Goal: Task Accomplishment & Management: Use online tool/utility

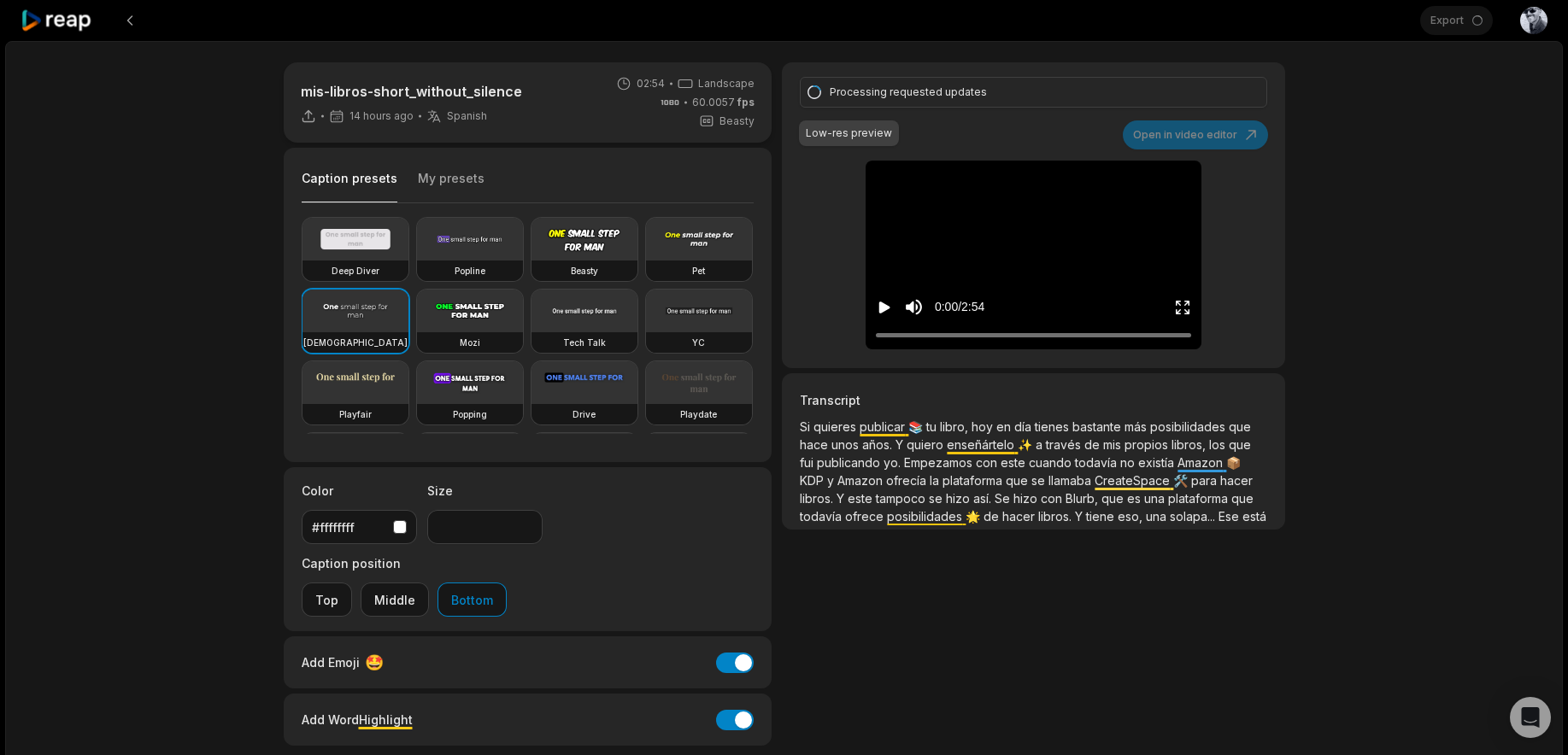
click at [80, 20] on icon at bounding box center [57, 21] width 72 height 23
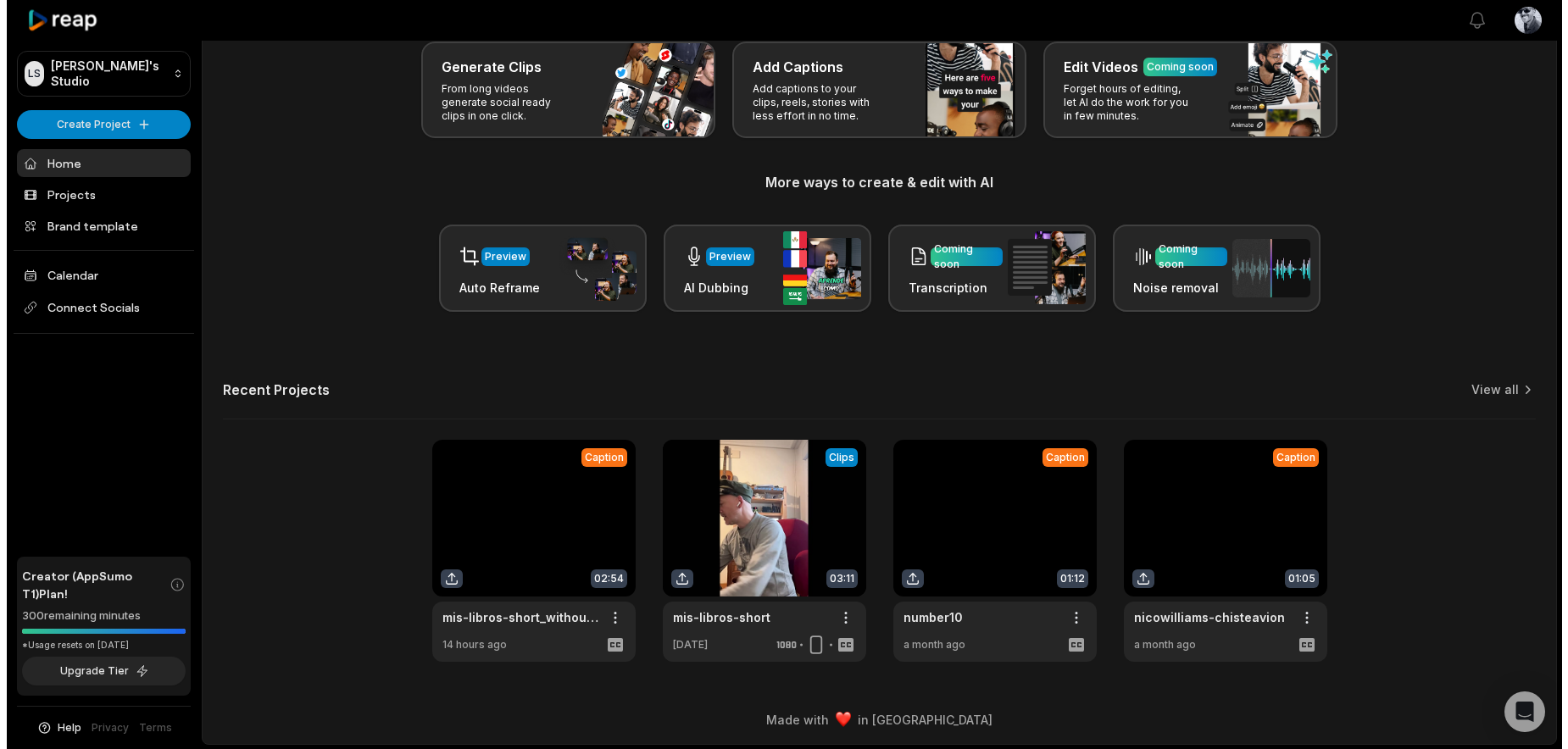
scroll to position [97, 0]
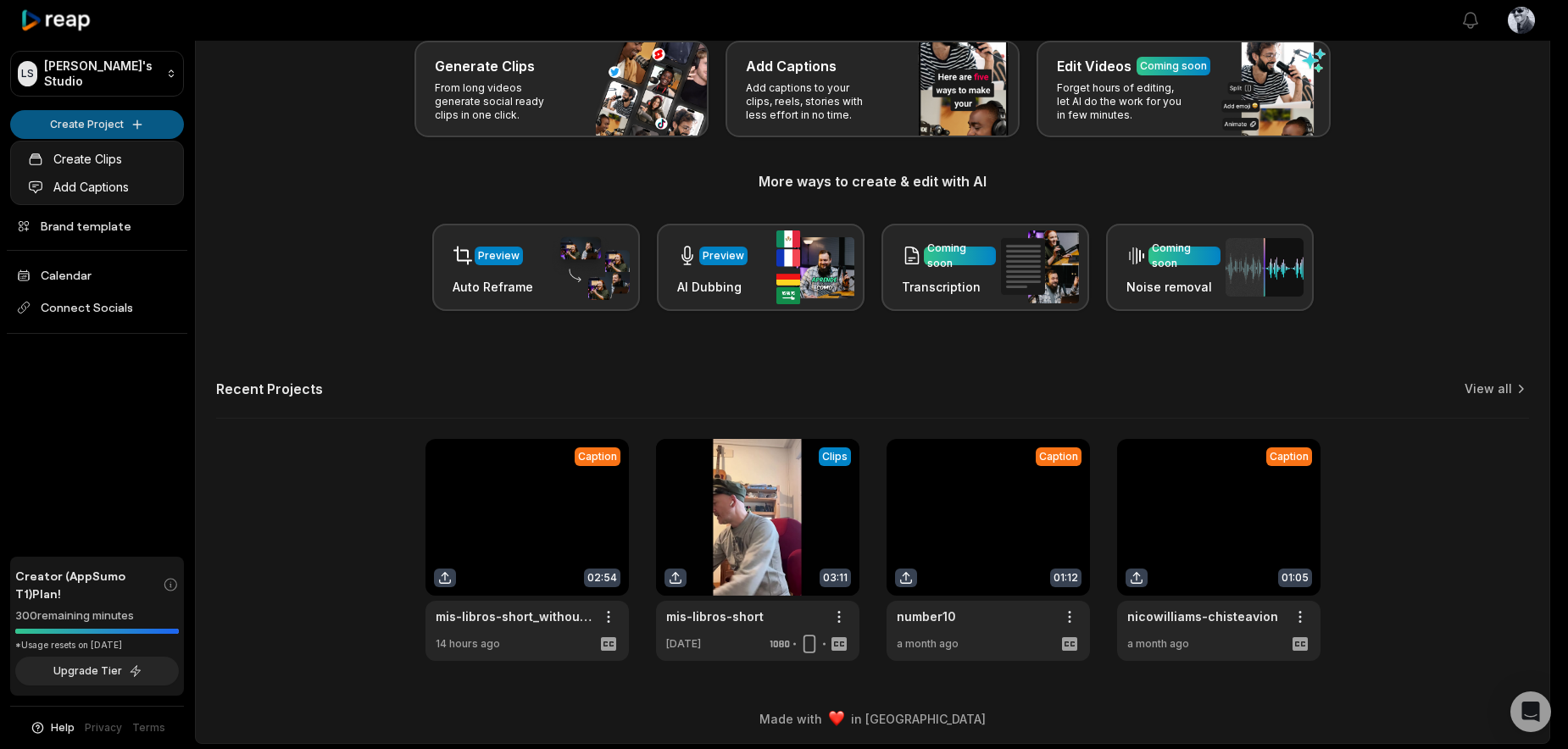
click at [88, 119] on html "LS Luca's Studio Create Project Home Projects Brand template Calendar Connect S…" at bounding box center [784, 278] width 1568 height 749
click at [82, 182] on link "Add Captions" at bounding box center [97, 186] width 165 height 28
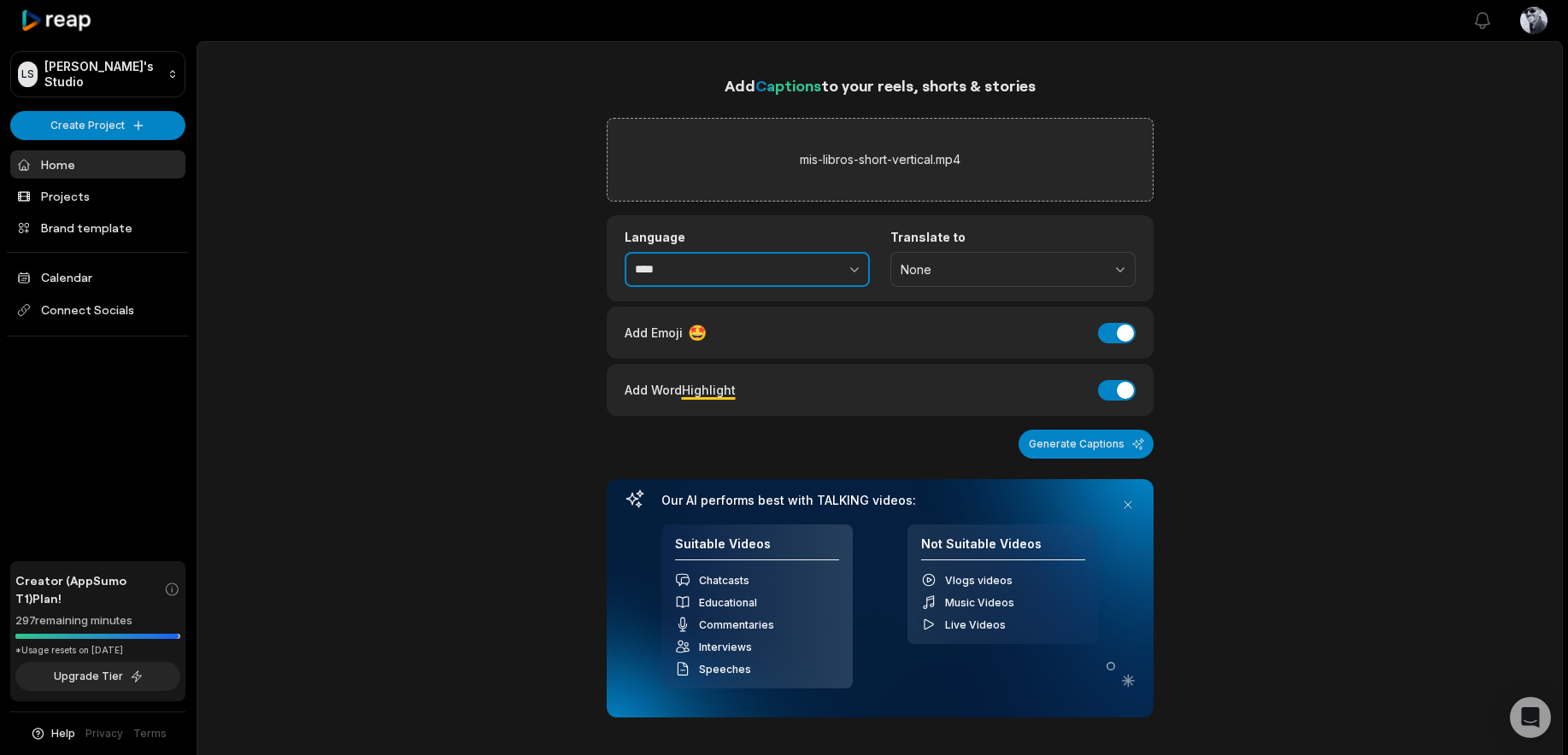
click at [777, 283] on button "button" at bounding box center [817, 270] width 105 height 36
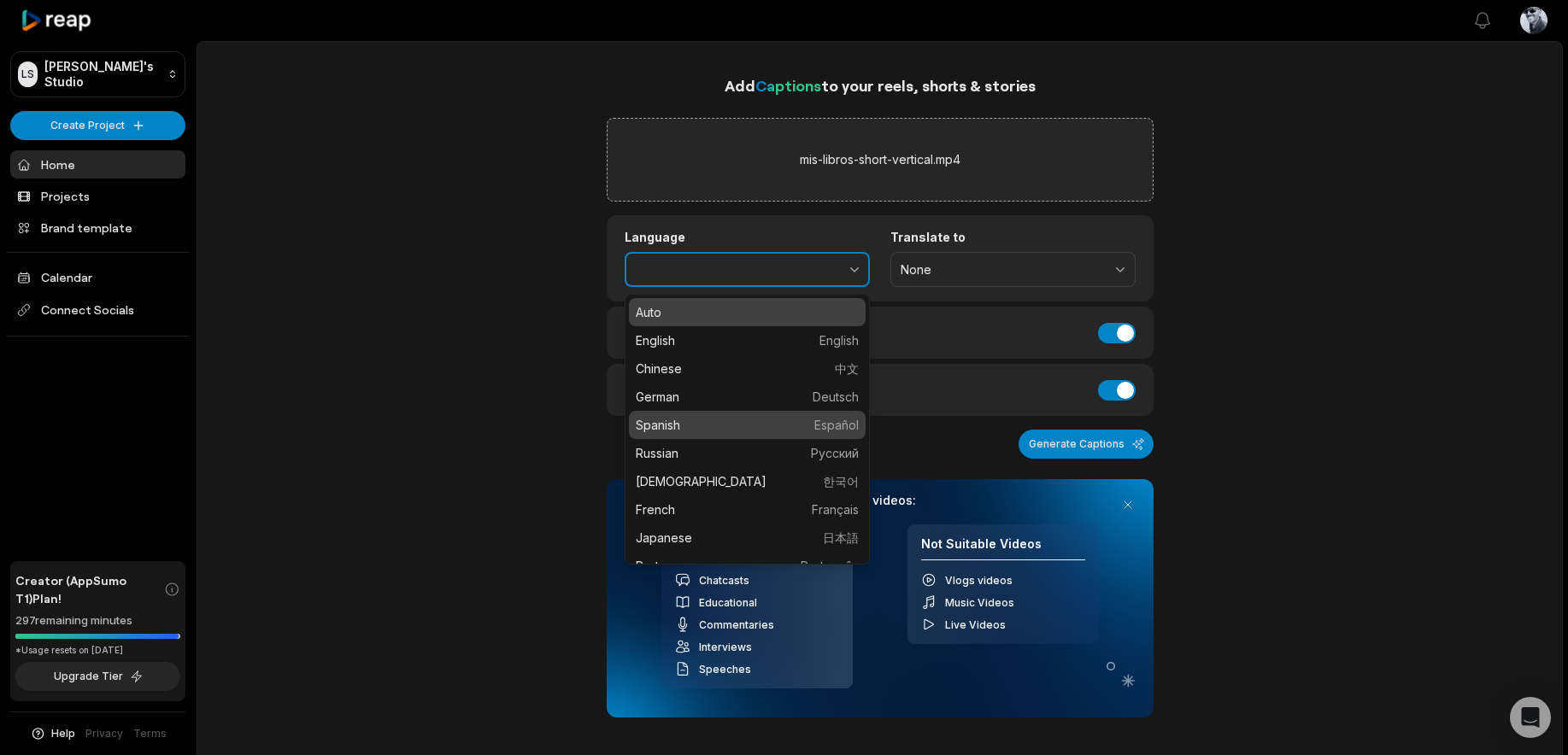
type input "*******"
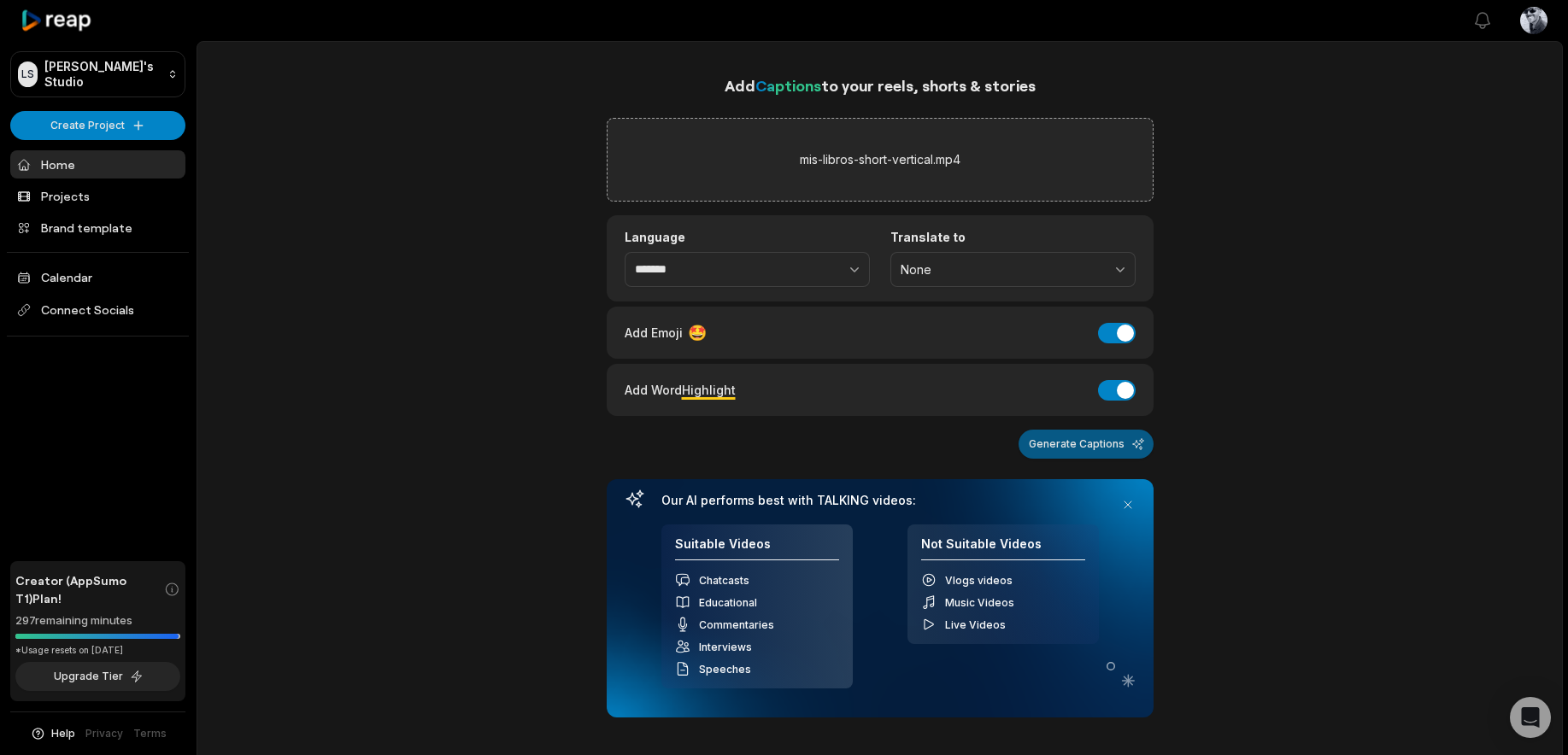
click at [1092, 443] on button "Generate Captions" at bounding box center [1086, 444] width 135 height 29
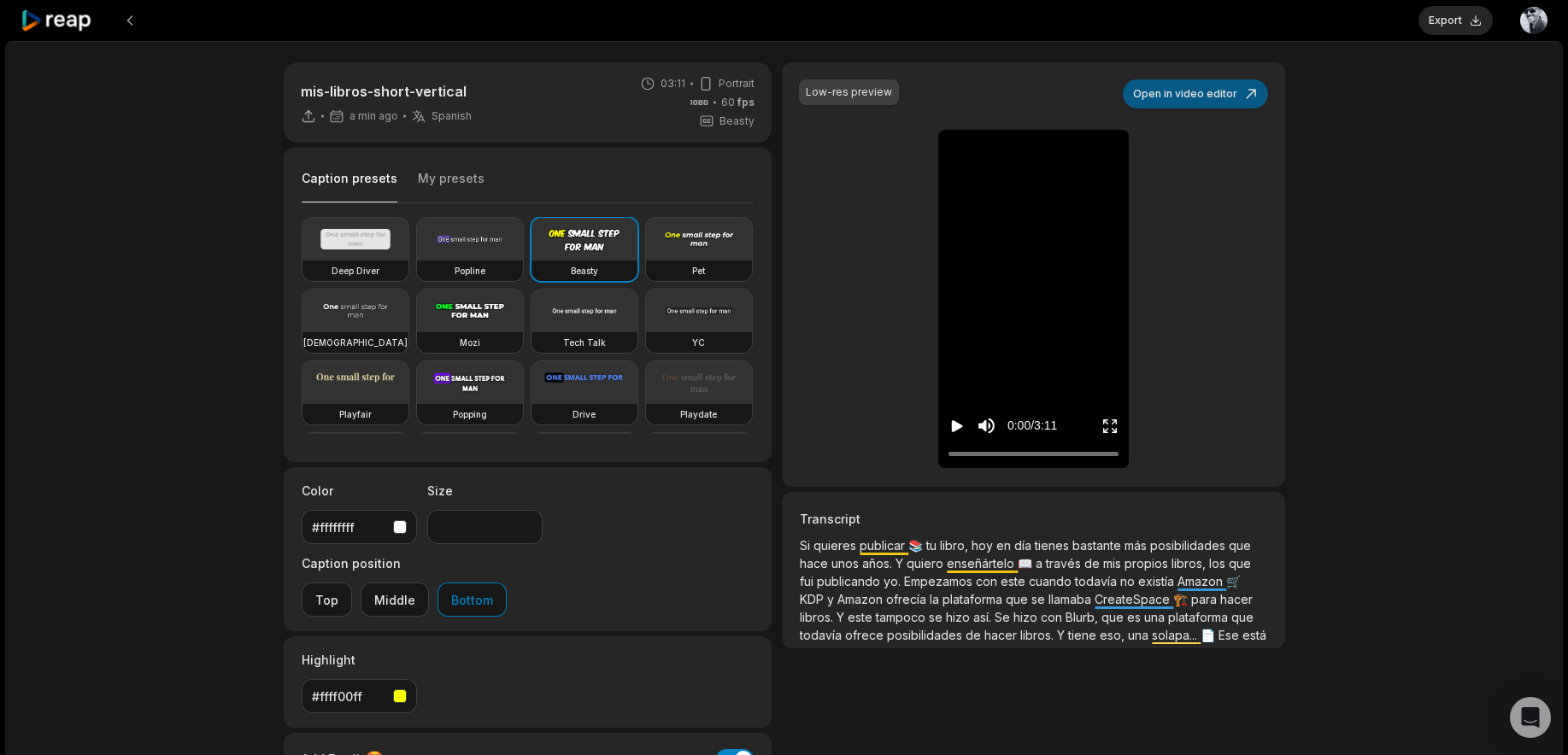
click at [1187, 91] on button "Open in video editor" at bounding box center [1195, 94] width 145 height 29
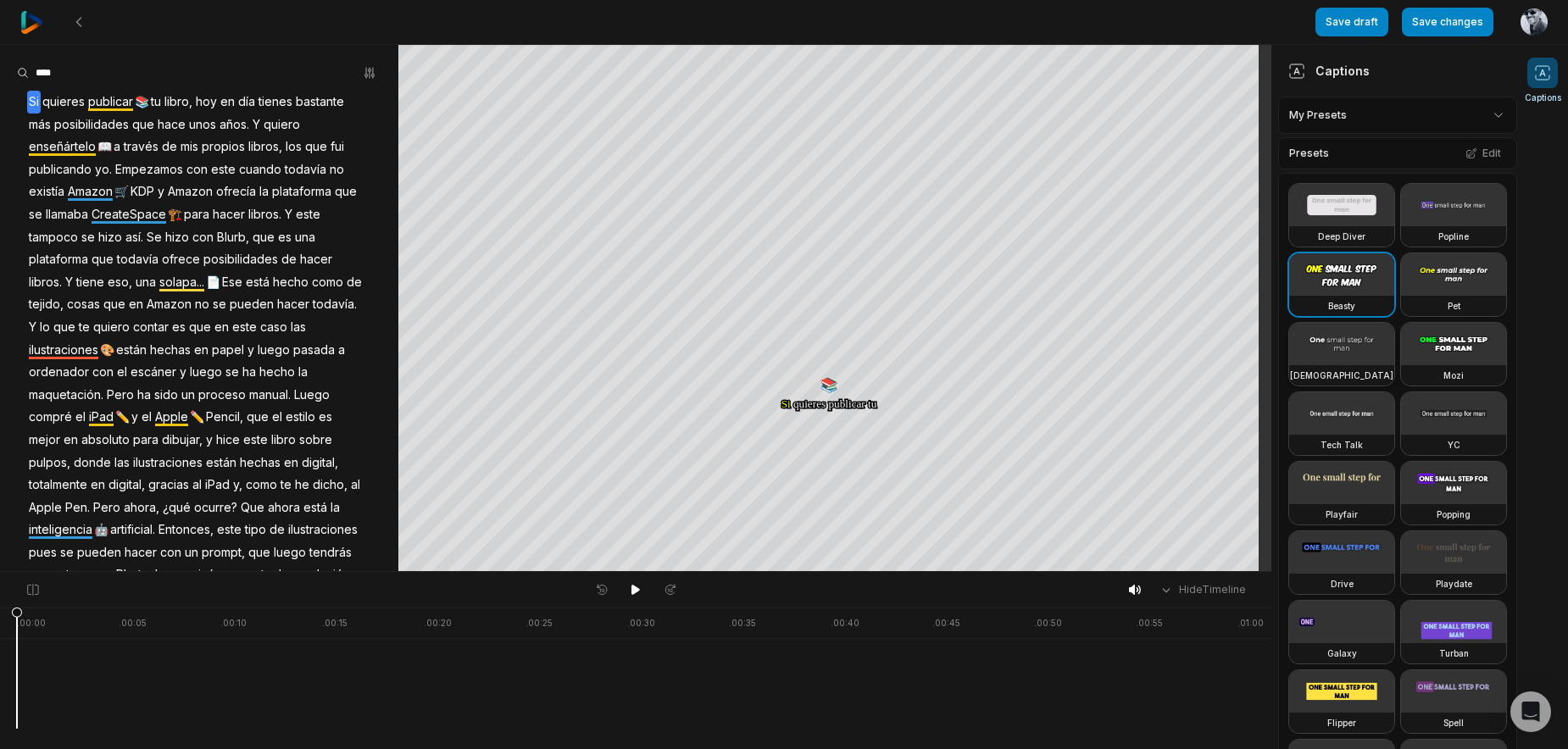
click at [1371, 385] on div "[DEMOGRAPHIC_DATA]" at bounding box center [1341, 375] width 105 height 21
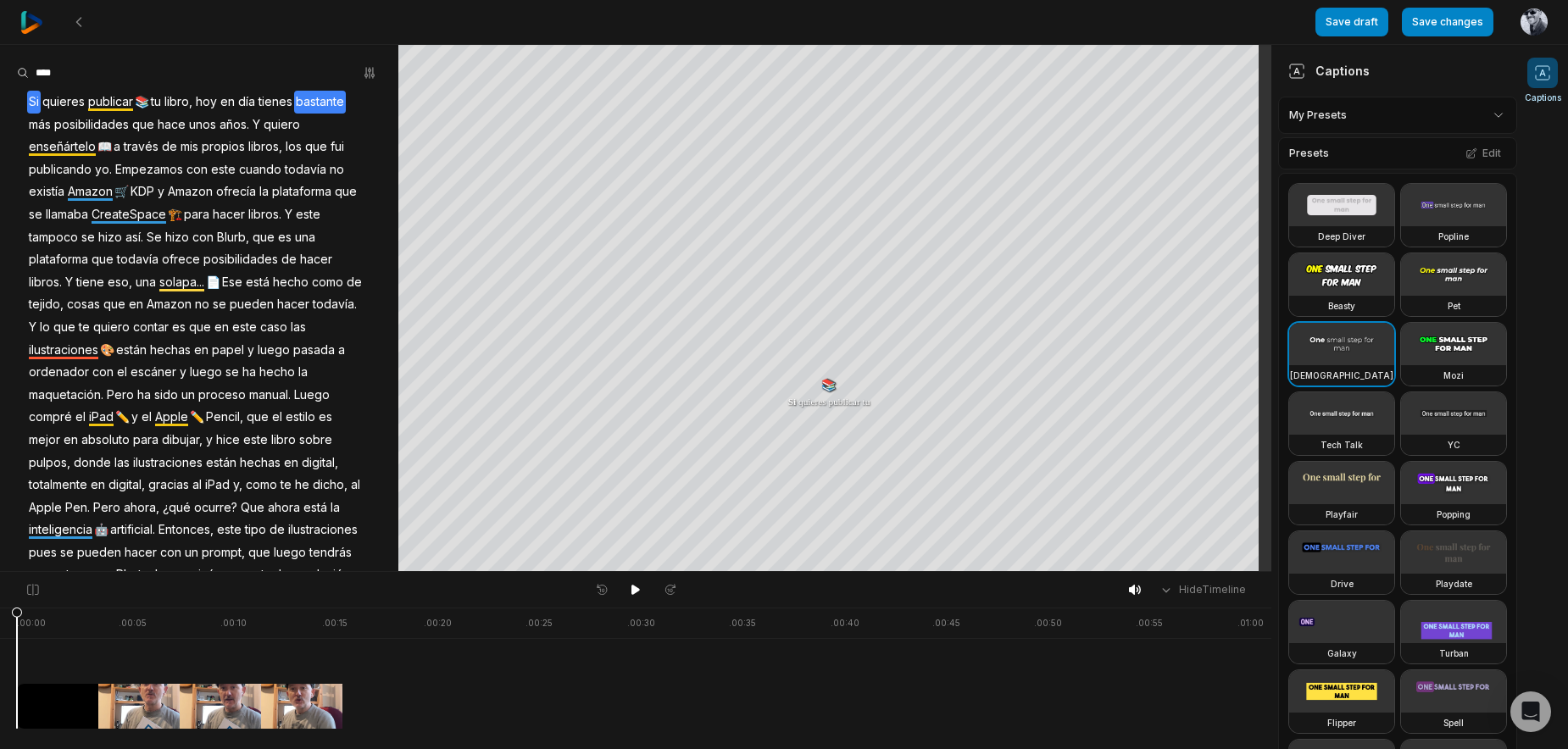
click at [340, 102] on span "bastante" at bounding box center [320, 102] width 52 height 23
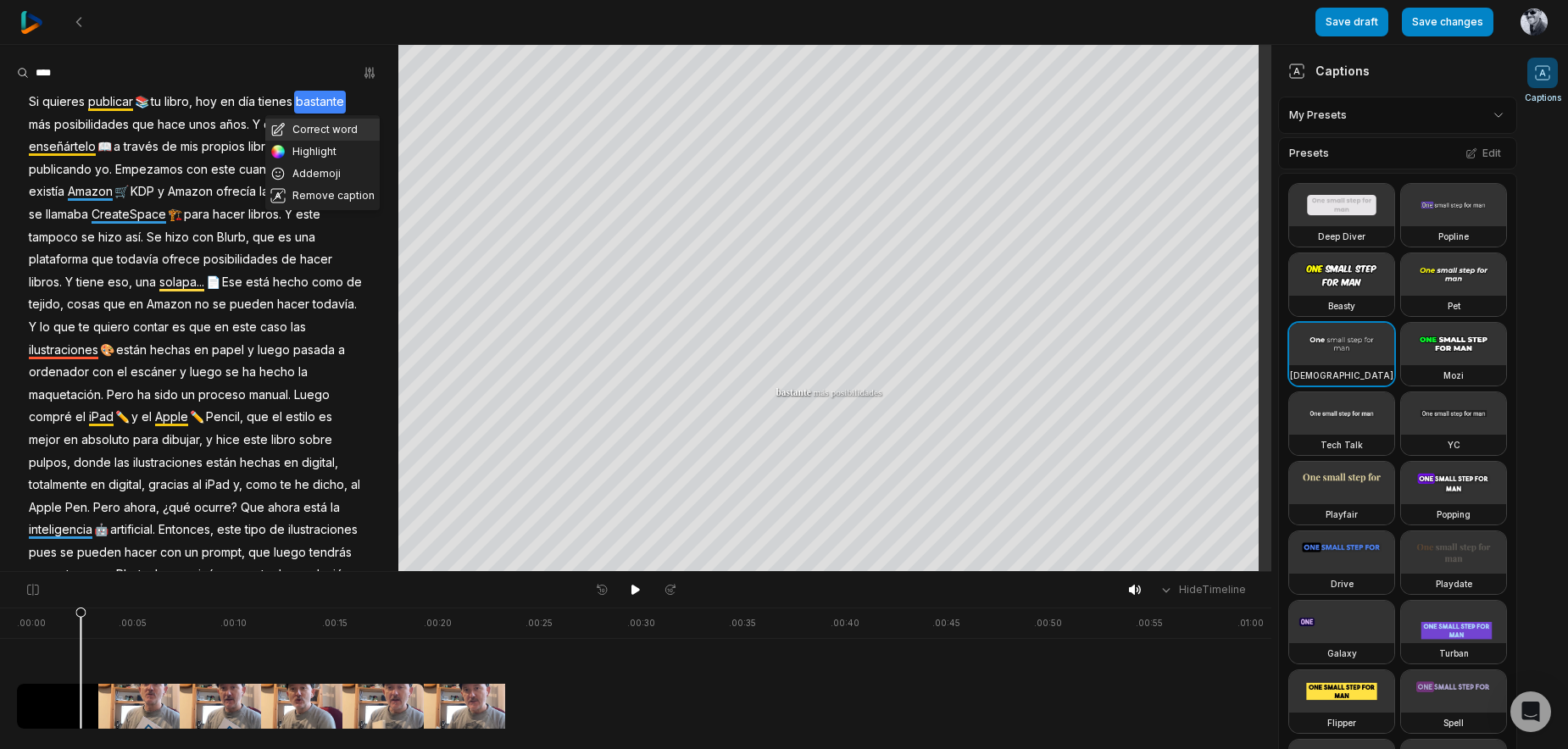
click at [320, 129] on button "Correct word" at bounding box center [323, 129] width 115 height 22
